Goal: Transaction & Acquisition: Book appointment/travel/reservation

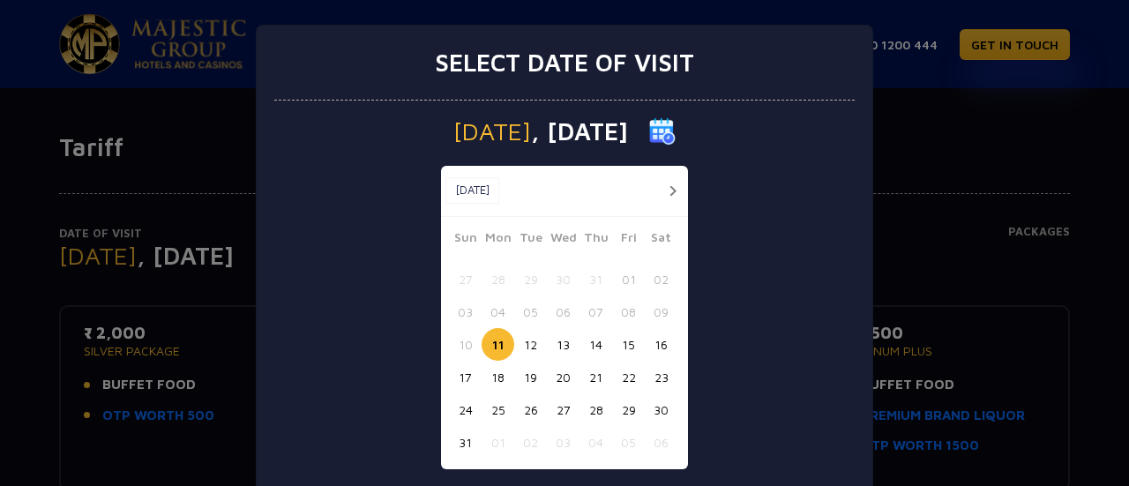
click at [526, 347] on button "12" at bounding box center [530, 344] width 33 height 33
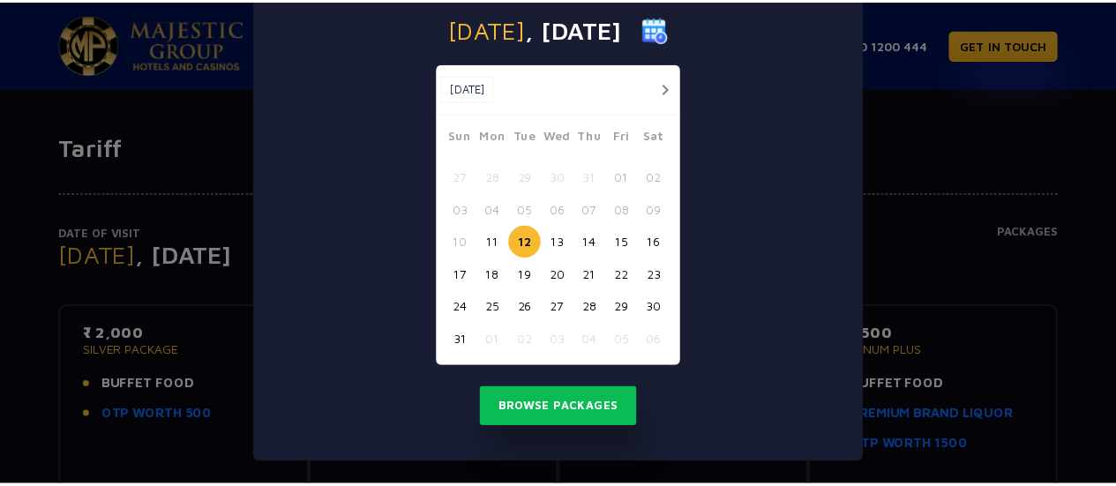
scroll to position [104, 0]
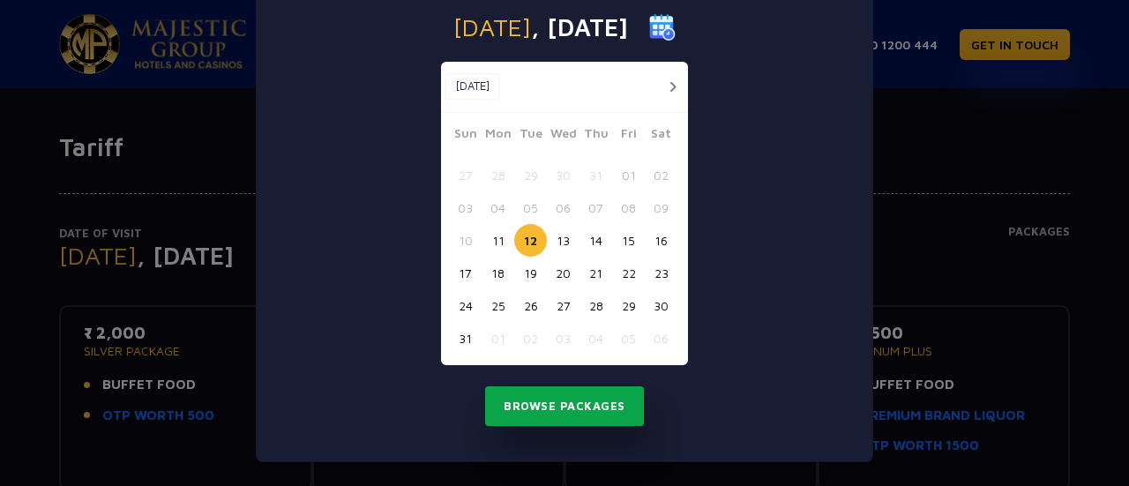
click at [594, 401] on button "Browse Packages" at bounding box center [564, 406] width 159 height 41
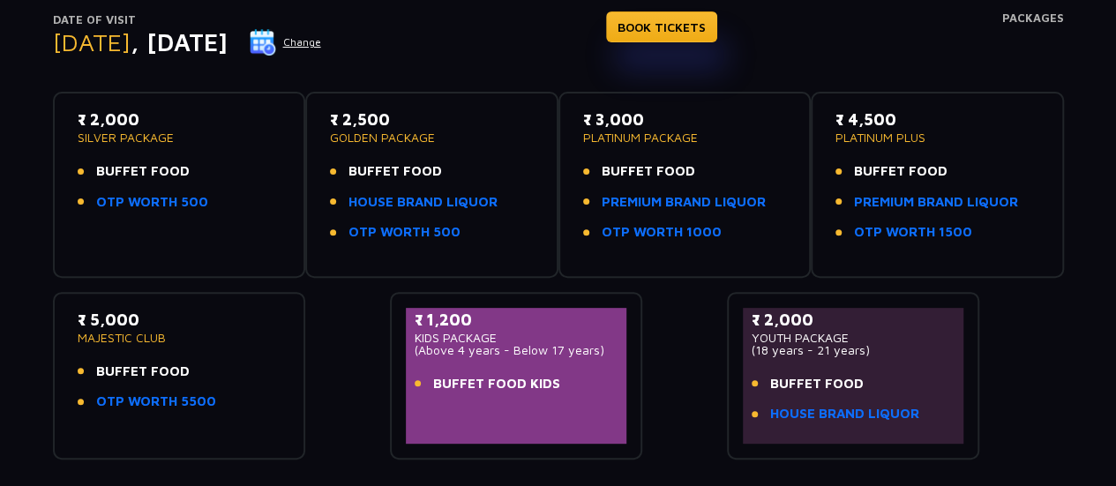
scroll to position [176, 0]
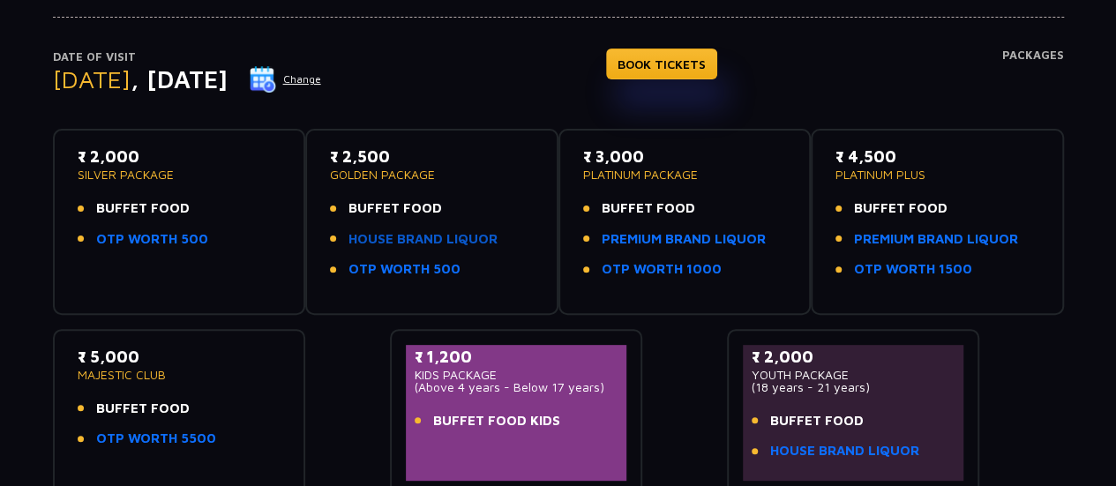
click at [407, 245] on link "HOUSE BRAND LIQUOR" at bounding box center [423, 239] width 149 height 20
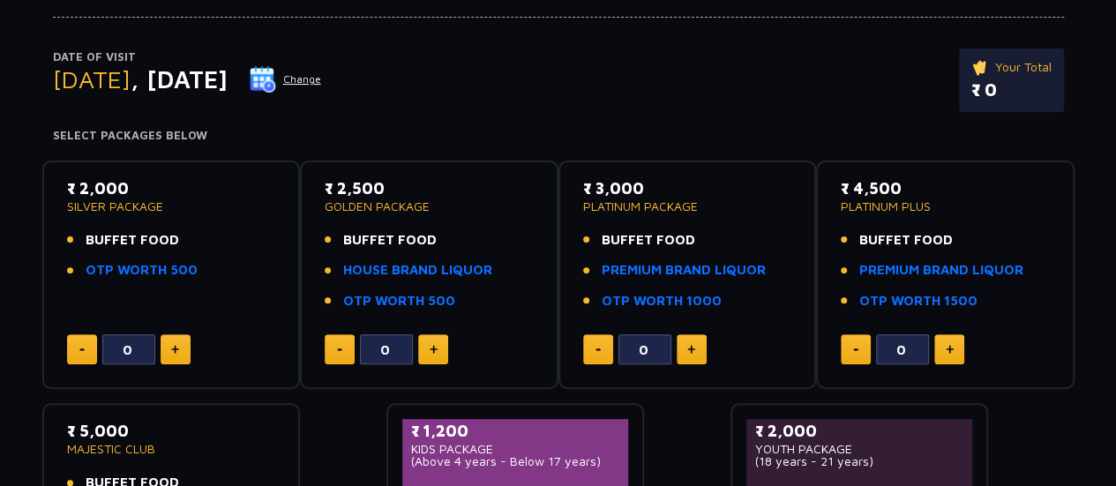
scroll to position [176, 0]
click at [128, 276] on link "OTP WORTH 500" at bounding box center [142, 270] width 112 height 20
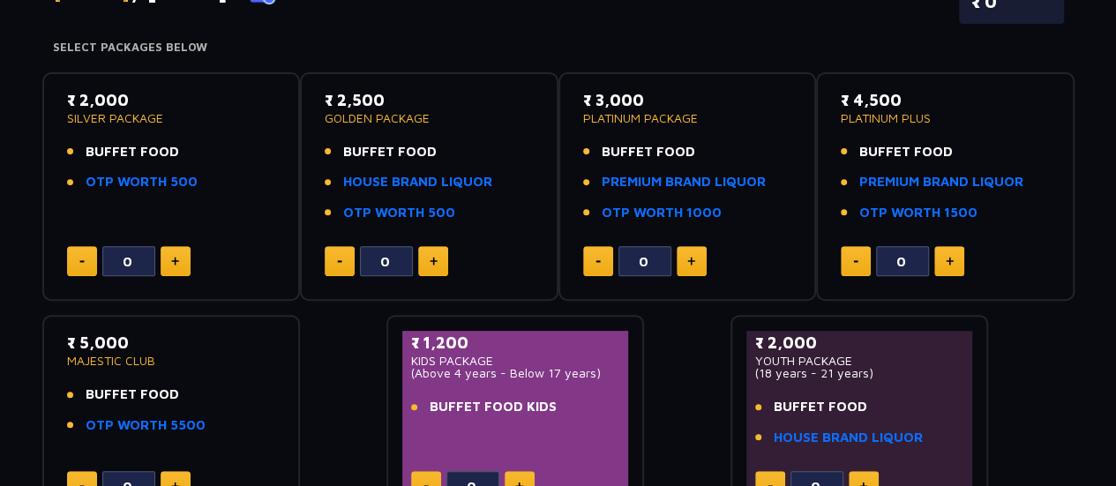
click at [641, 114] on p "PLATINUM PACKAGE" at bounding box center [687, 118] width 209 height 12
click at [649, 184] on link "PREMIUM BRAND LIQUOR" at bounding box center [684, 182] width 164 height 20
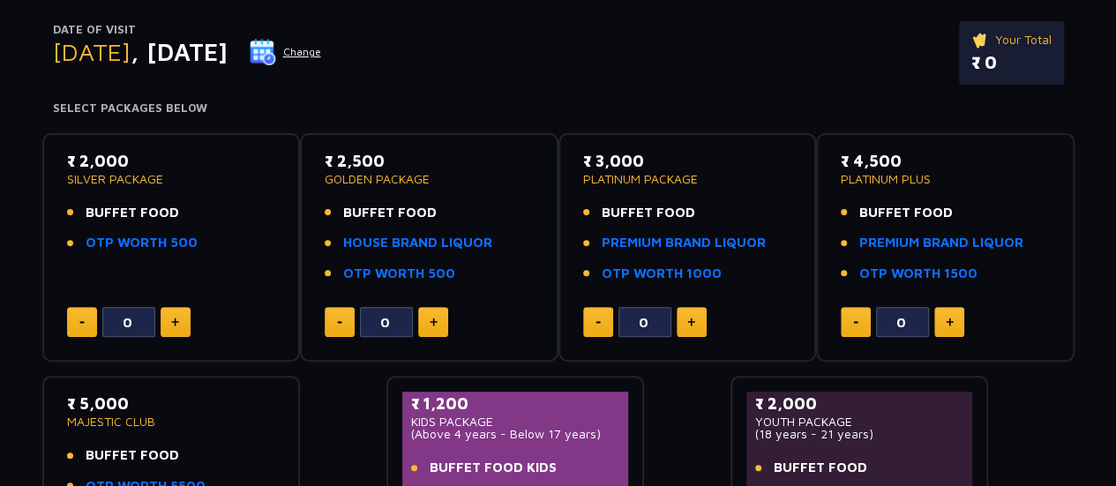
scroll to position [176, 0]
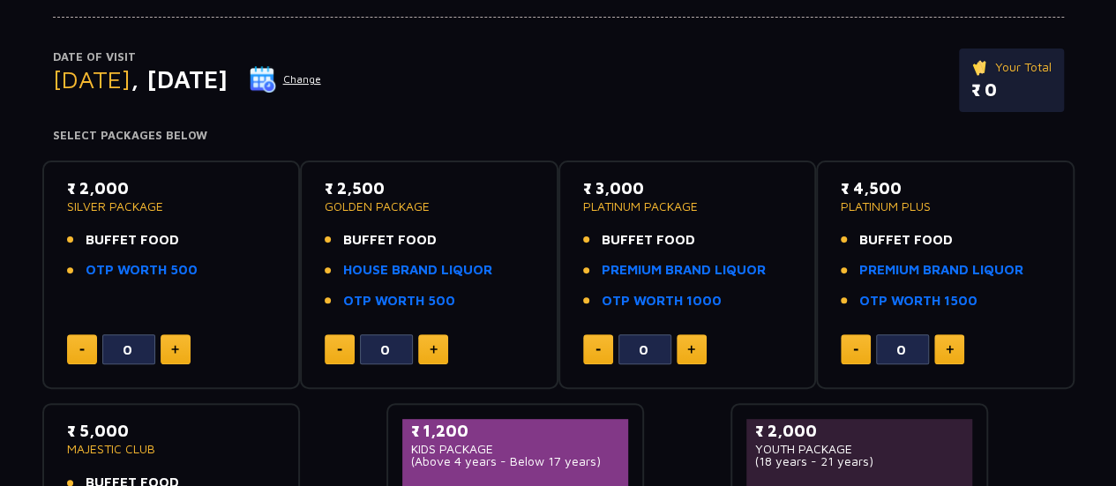
click at [428, 352] on button at bounding box center [433, 349] width 30 height 30
click at [434, 352] on img at bounding box center [434, 349] width 8 height 9
click at [445, 349] on button at bounding box center [433, 349] width 30 height 30
click at [979, 80] on p "₹ 7,500.00" at bounding box center [1004, 90] width 94 height 26
click at [418, 351] on div "3" at bounding box center [429, 349] width 209 height 30
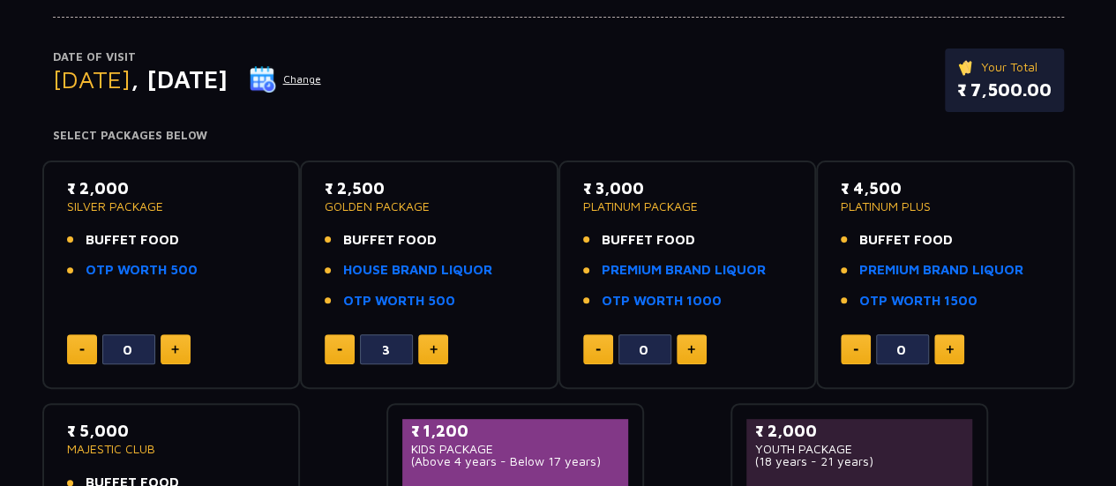
click at [431, 351] on img at bounding box center [434, 349] width 8 height 9
type input "4"
click at [968, 94] on p "₹ 10,000.00" at bounding box center [999, 90] width 106 height 26
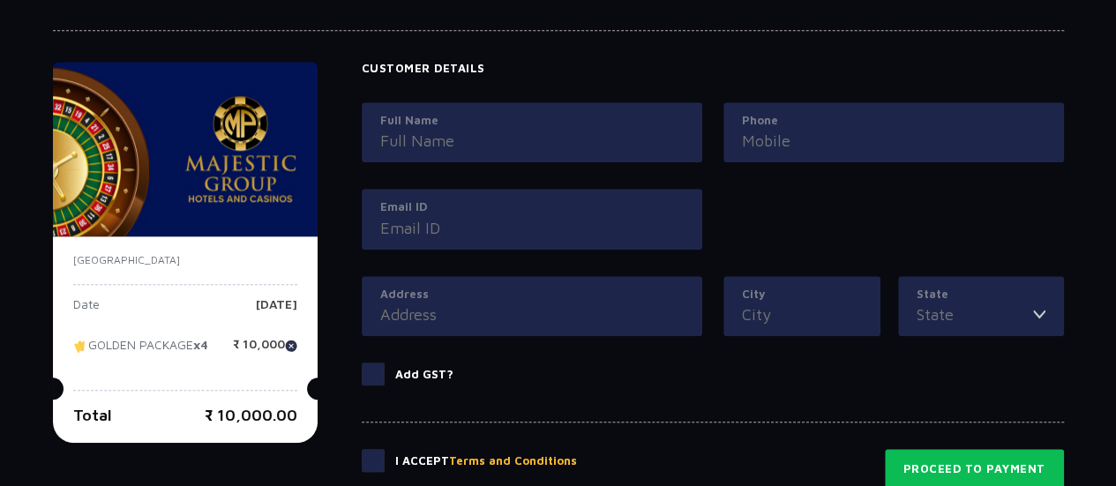
scroll to position [706, 0]
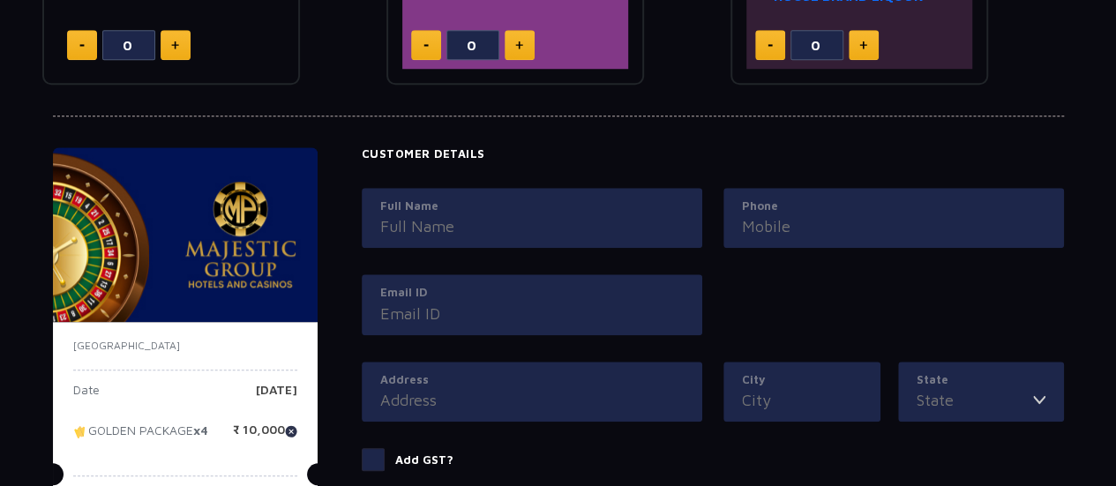
click at [469, 222] on input "Full Name" at bounding box center [532, 226] width 304 height 24
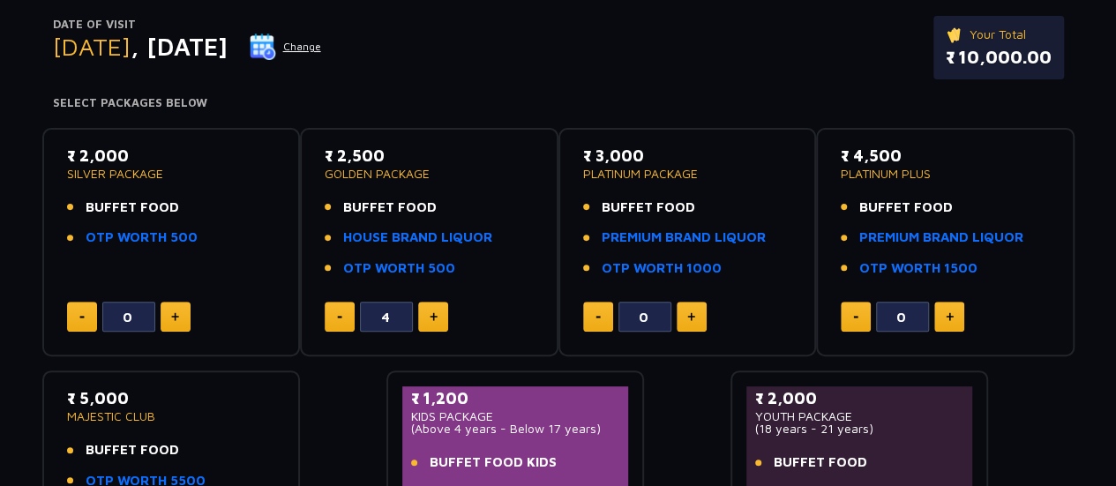
scroll to position [0, 0]
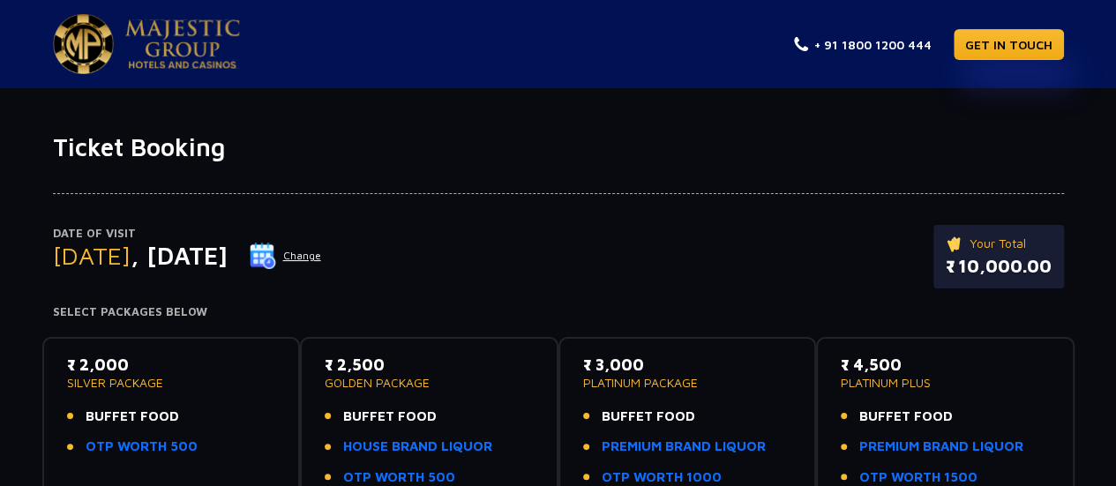
click at [154, 44] on img at bounding box center [182, 43] width 115 height 49
